Goal: Contribute content: Contribute content

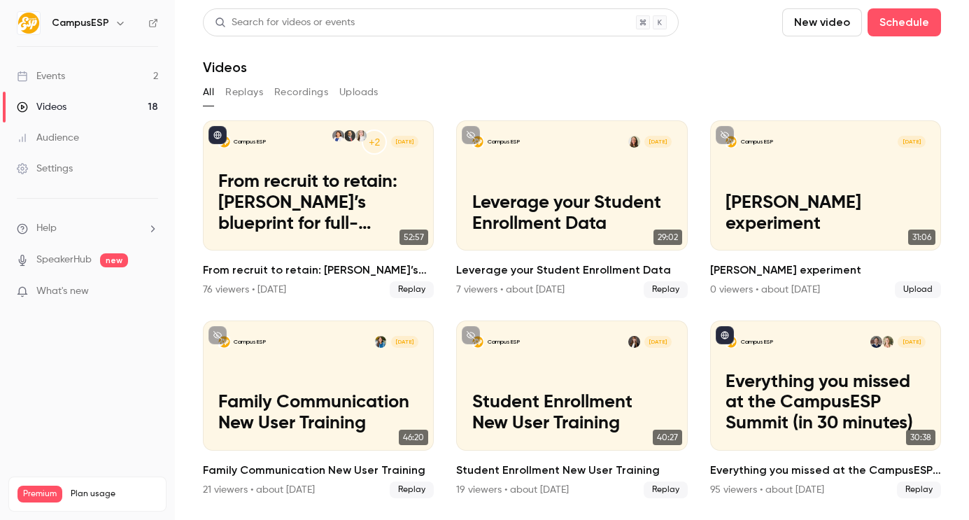
click at [842, 17] on button "New video" at bounding box center [822, 22] width 80 height 28
click at [117, 90] on div at bounding box center [484, 260] width 969 height 520
click at [116, 98] on link "Videos 18" at bounding box center [87, 107] width 175 height 31
click at [831, 25] on button "New video" at bounding box center [822, 22] width 80 height 28
click at [795, 73] on li "Record" at bounding box center [861, 61] width 151 height 36
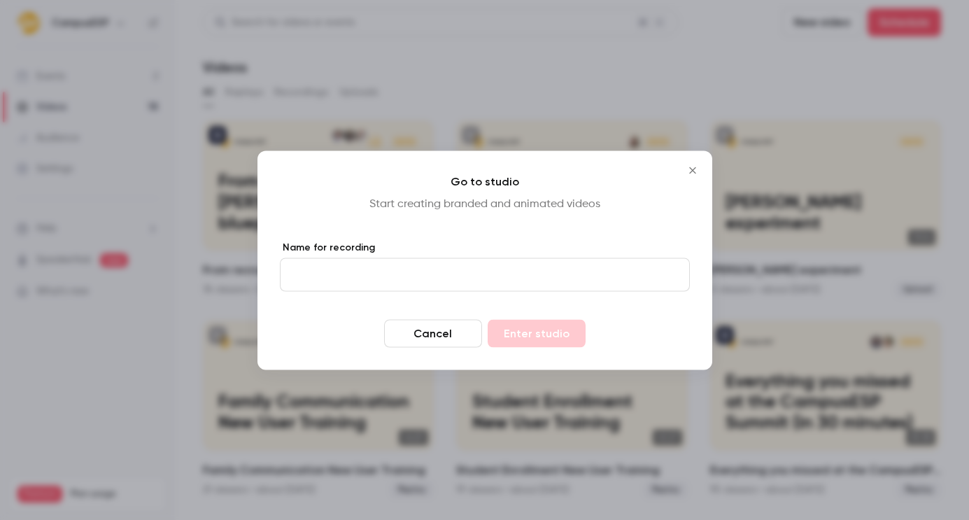
click at [477, 271] on input "Name for recording" at bounding box center [485, 274] width 410 height 34
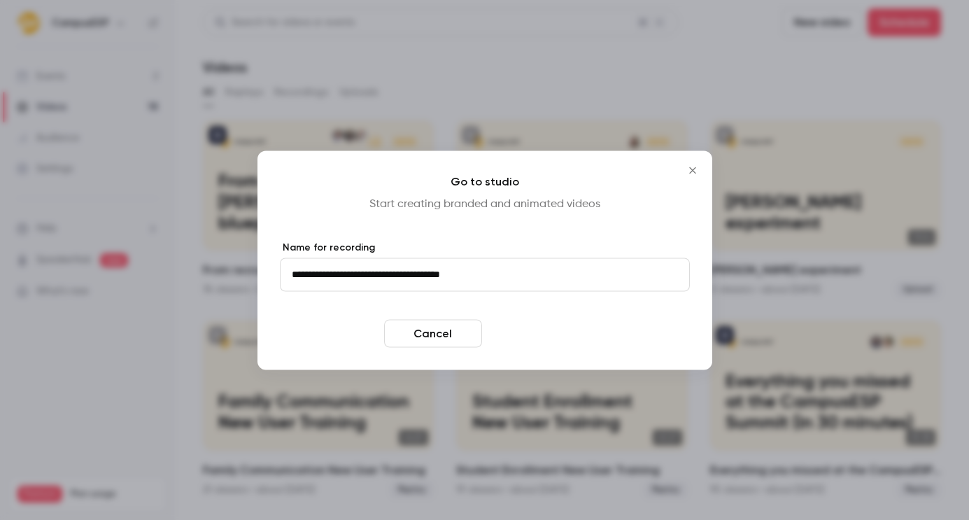
type input "**********"
click at [531, 322] on button "Enter studio" at bounding box center [537, 333] width 98 height 28
